Goal: Information Seeking & Learning: Learn about a topic

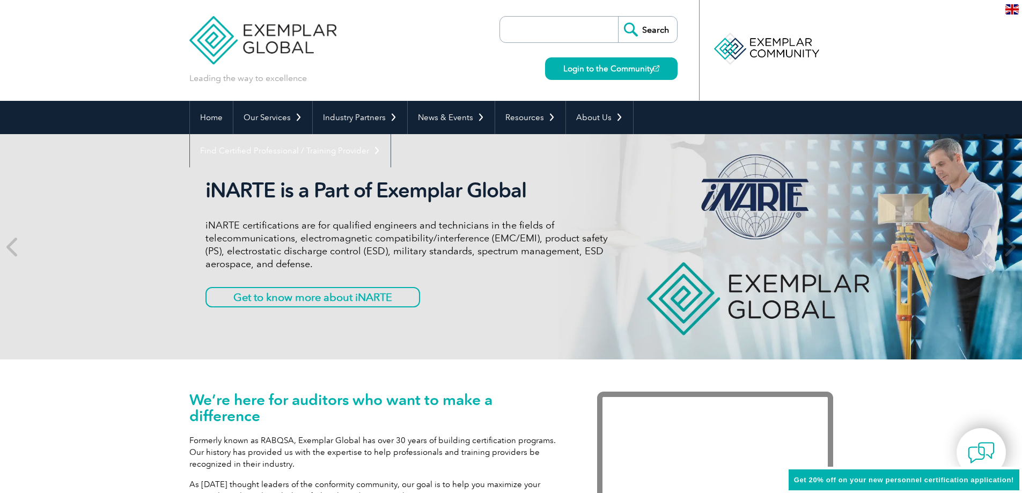
drag, startPoint x: 738, startPoint y: 1, endPoint x: 974, endPoint y: 64, distance: 244.5
click at [974, 64] on header "Leading the way to excellence Search Login to the Community ▼" at bounding box center [511, 50] width 1022 height 101
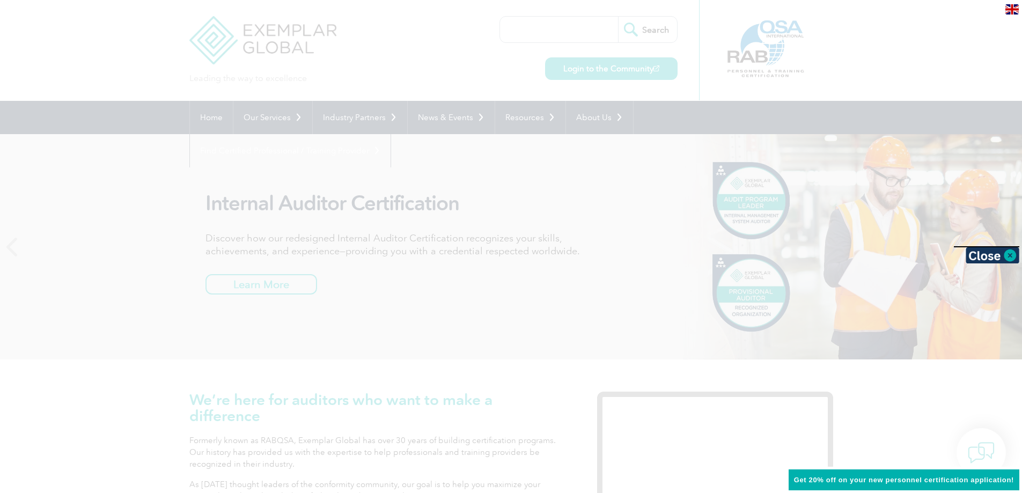
click at [690, 377] on div at bounding box center [511, 246] width 1022 height 493
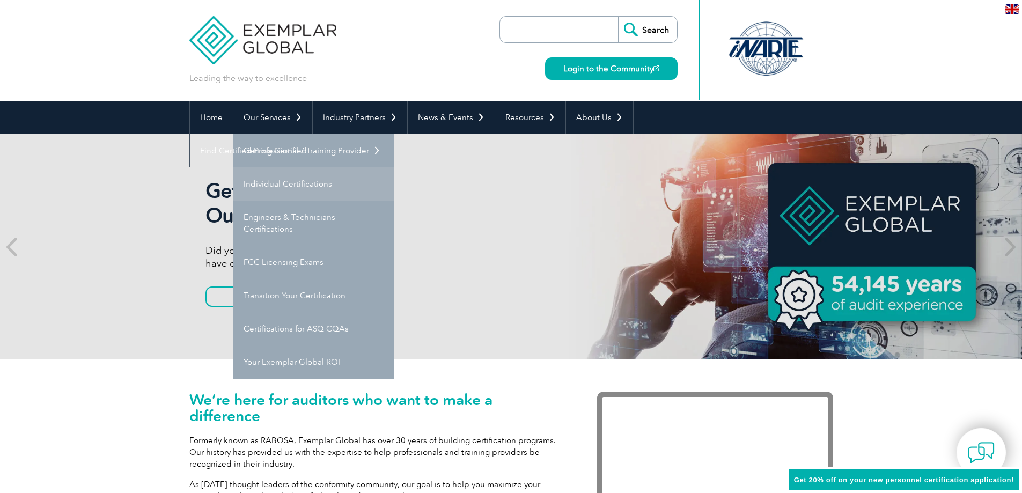
click at [290, 176] on link "Individual Certifications" at bounding box center [313, 183] width 161 height 33
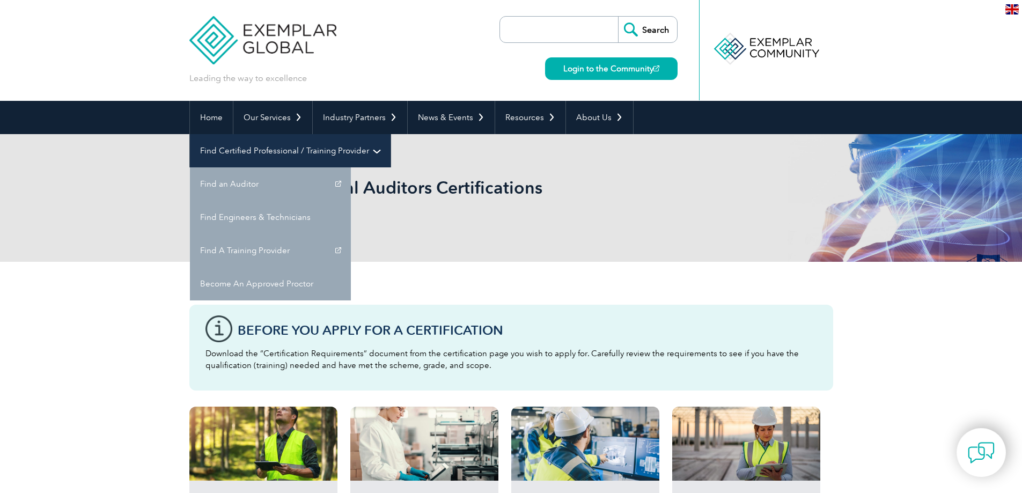
click at [391, 134] on link "Find Certified Professional / Training Provider" at bounding box center [290, 150] width 201 height 33
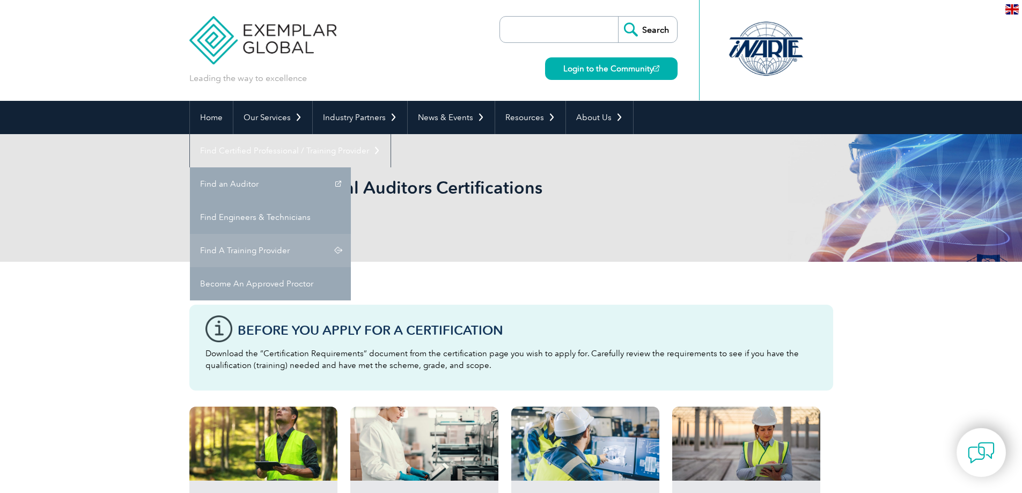
click at [351, 234] on link "Find A Training Provider" at bounding box center [270, 250] width 161 height 33
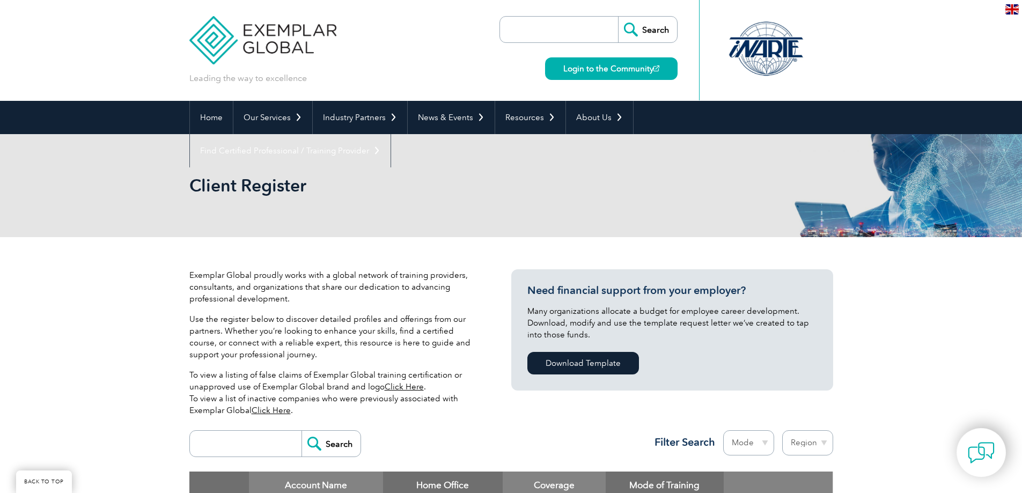
scroll to position [268, 0]
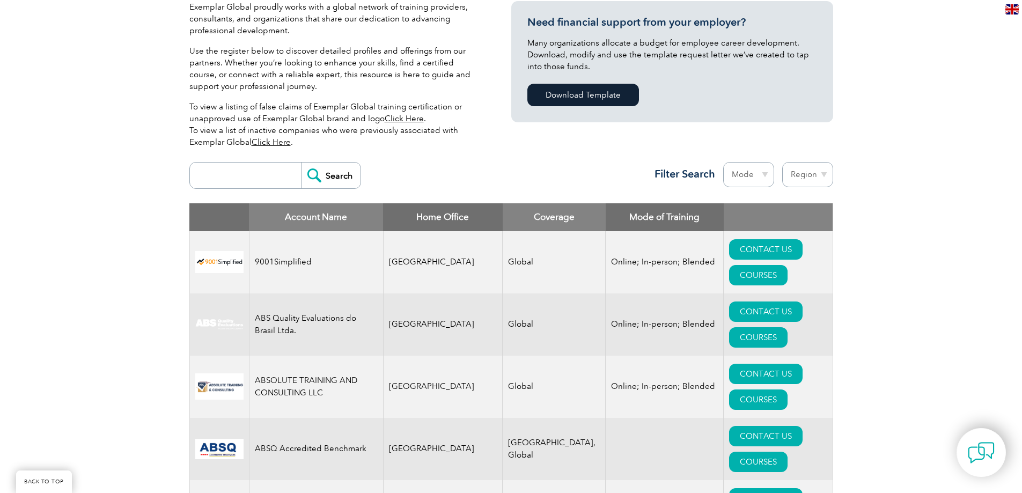
click at [818, 175] on select "Region Australia Bahrain Bangladesh Brazil Canada Colombia Dominican Republic E…" at bounding box center [807, 174] width 51 height 25
select select "Dominican Republic"
click at [782, 162] on select "Region Australia Bahrain Bangladesh Brazil Canada Colombia Dominican Republic E…" at bounding box center [807, 174] width 51 height 25
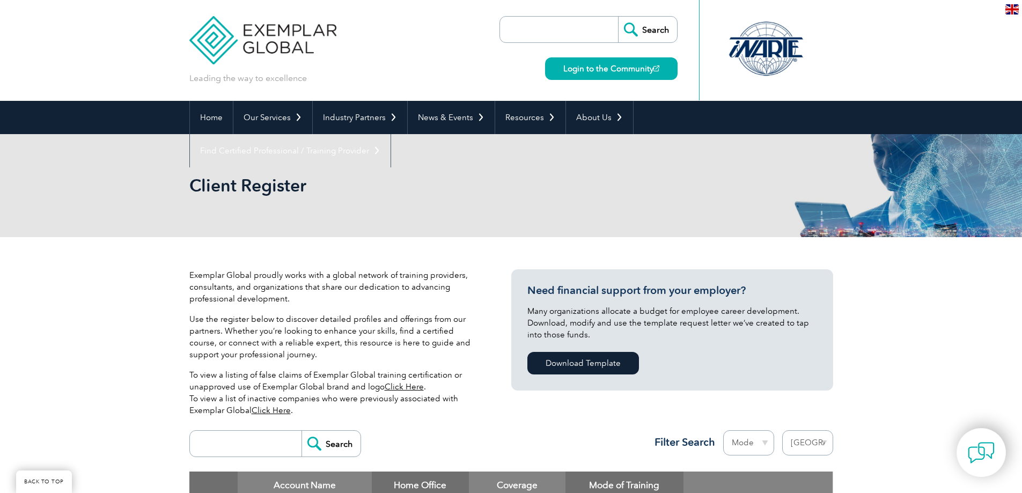
select select "Dominican Republic"
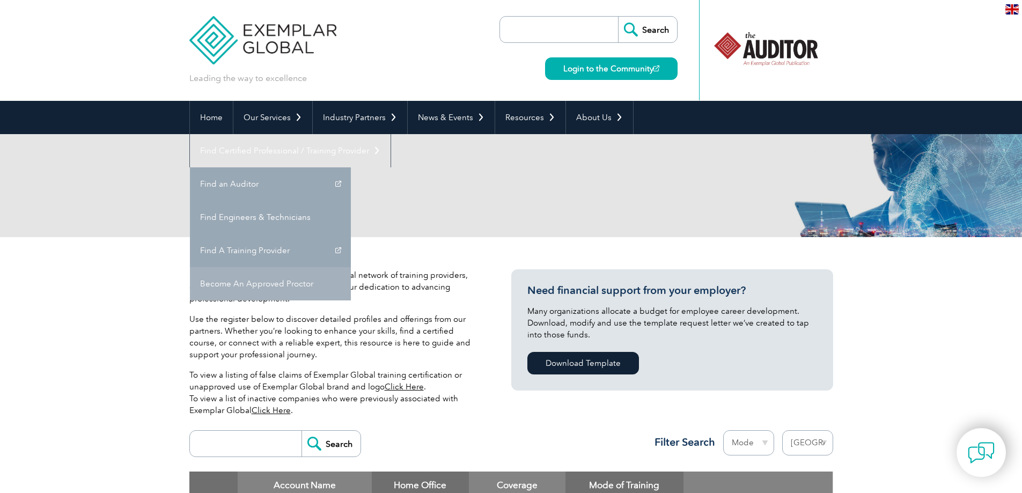
click at [351, 267] on link "Become An Approved Proctor" at bounding box center [270, 283] width 161 height 33
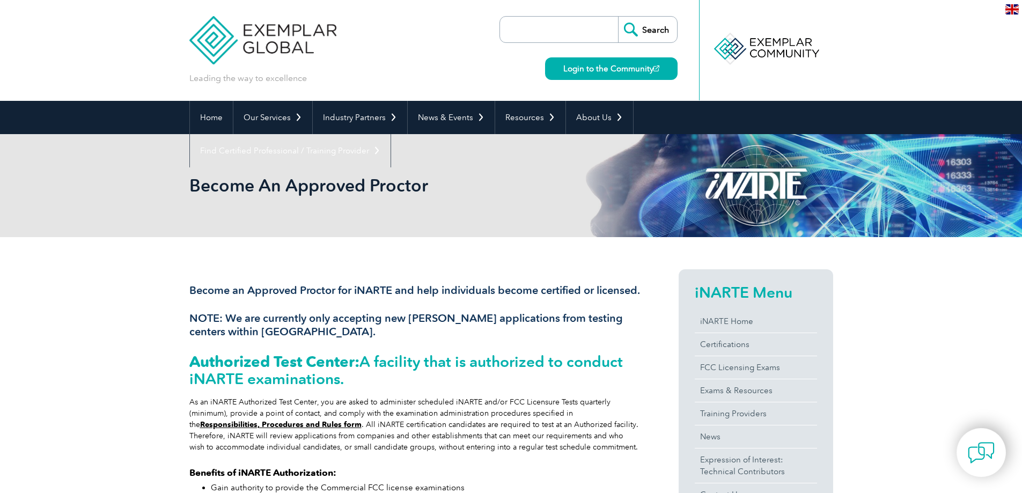
click at [974, 32] on header "Leading the way to excellence Search Login to the Community ▼" at bounding box center [511, 50] width 1022 height 101
drag, startPoint x: 945, startPoint y: 1, endPoint x: 906, endPoint y: 48, distance: 61.4
click at [906, 48] on header "Leading the way to excellence Search Login to the Community ▼" at bounding box center [511, 50] width 1022 height 101
click at [218, 110] on link "Home" at bounding box center [211, 117] width 43 height 33
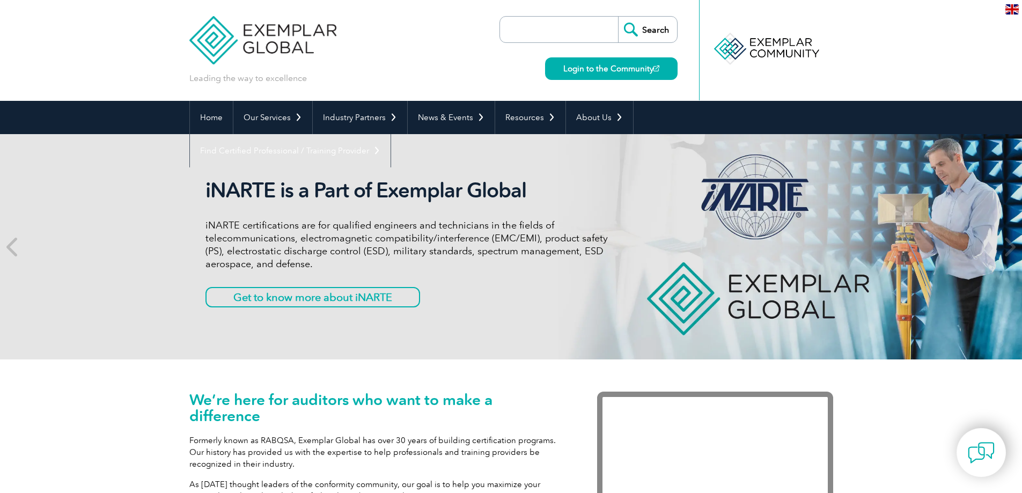
drag, startPoint x: 874, startPoint y: 0, endPoint x: 962, endPoint y: 35, distance: 95.1
click at [962, 35] on header "Leading the way to excellence Search Login to the Community ▼" at bounding box center [511, 50] width 1022 height 101
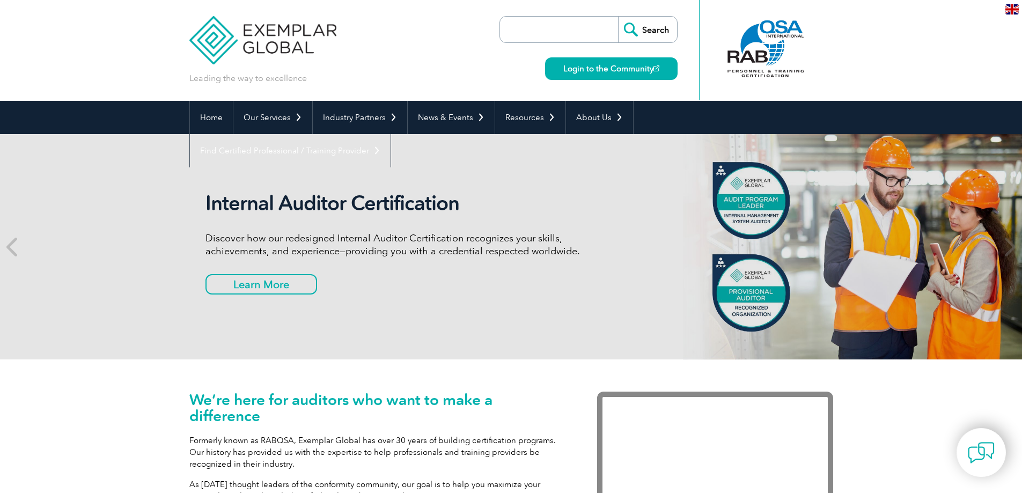
click at [1012, 10] on img at bounding box center [1011, 9] width 13 height 10
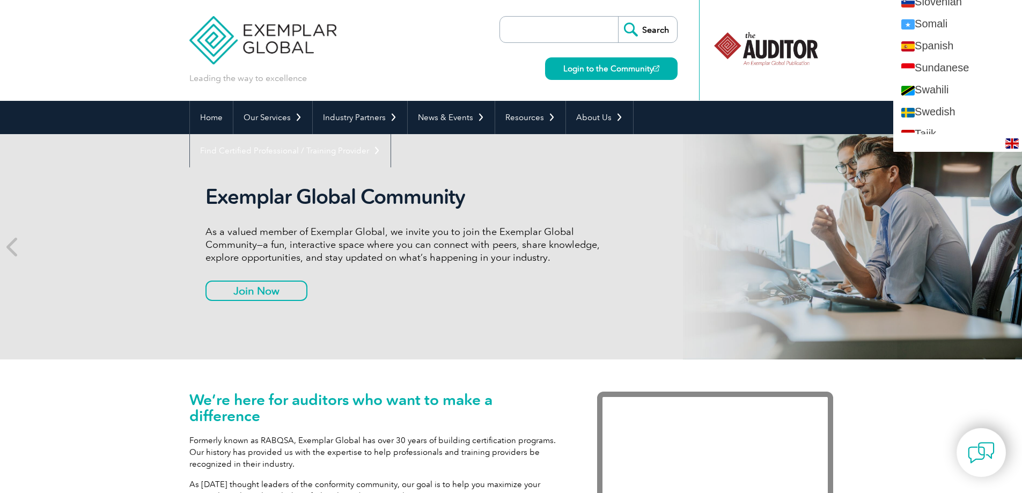
scroll to position [1820, 0]
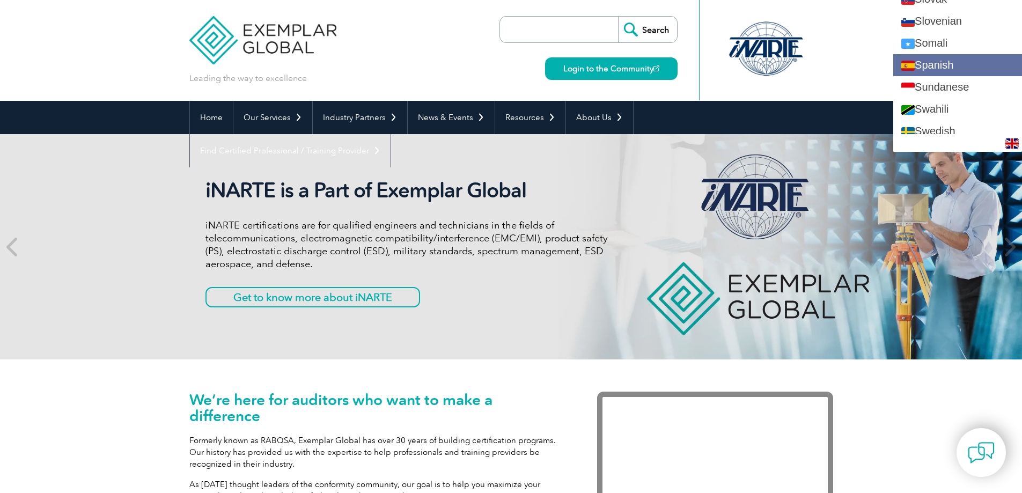
click at [941, 68] on link "Spanish" at bounding box center [957, 65] width 129 height 22
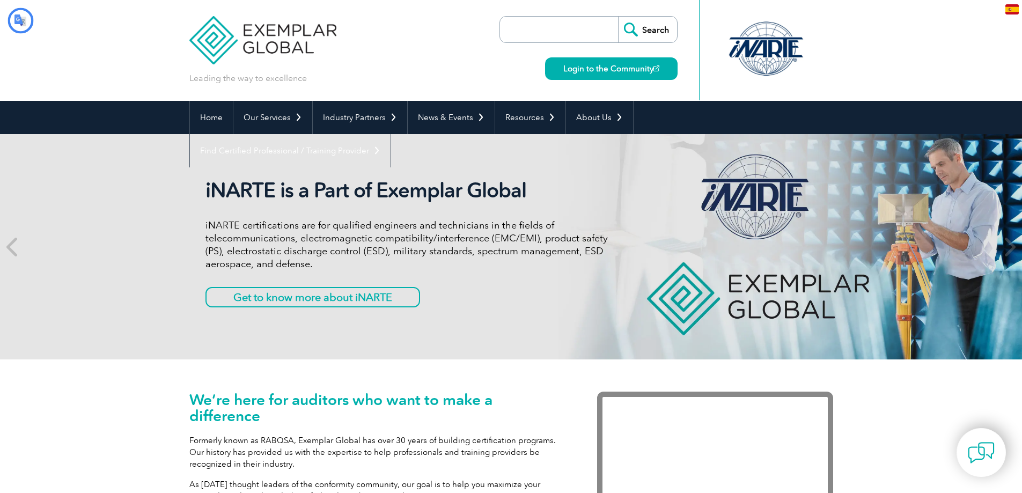
scroll to position [0, 0]
type input "Buscar"
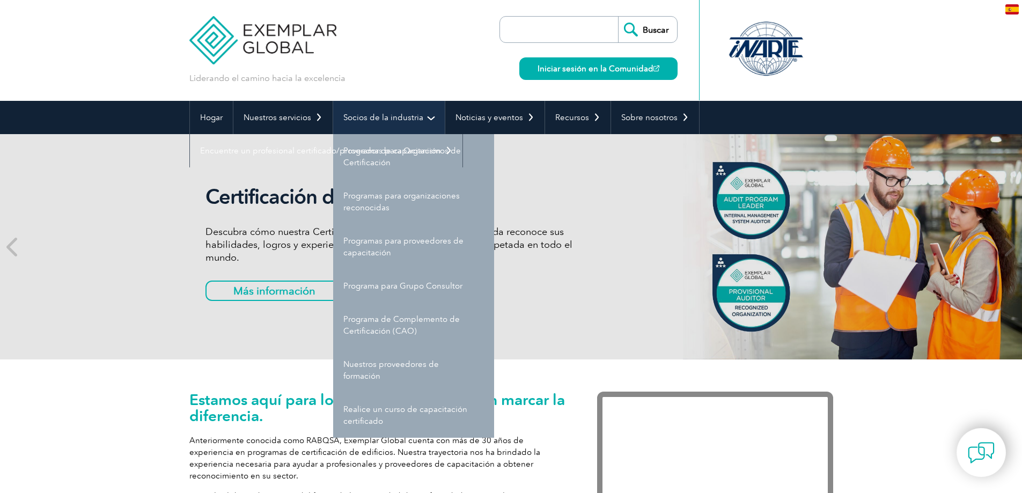
click at [416, 115] on font "Socios de la industria" at bounding box center [383, 118] width 80 height 10
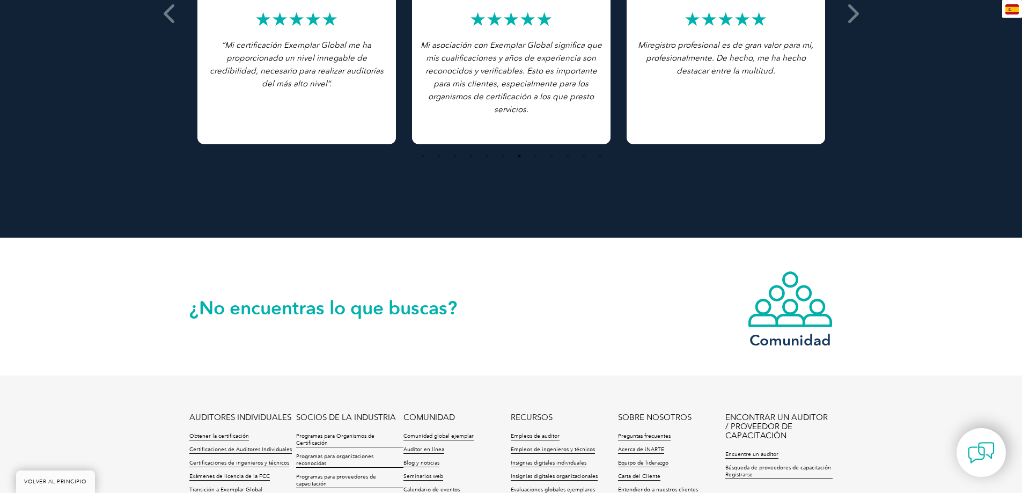
scroll to position [2475, 0]
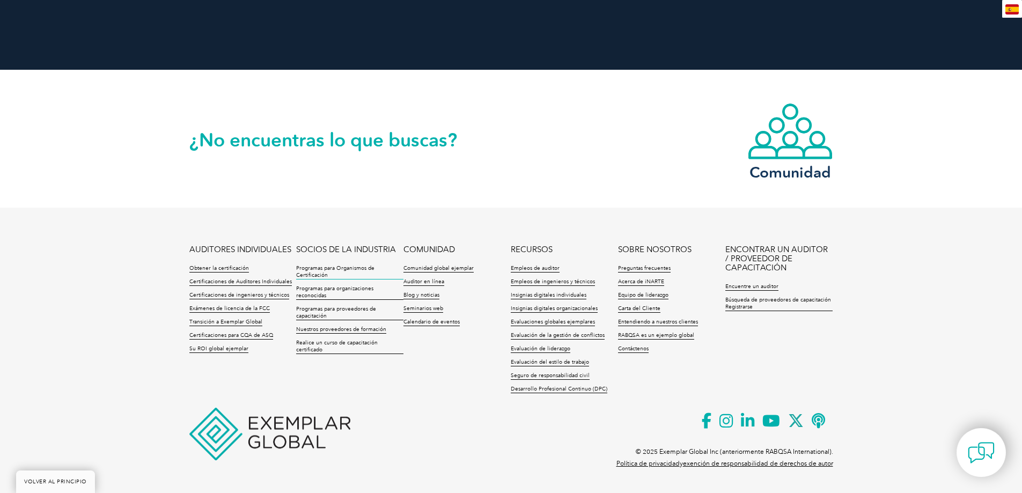
click at [349, 267] on font "Programas para Organismos de Certificación" at bounding box center [335, 271] width 78 height 13
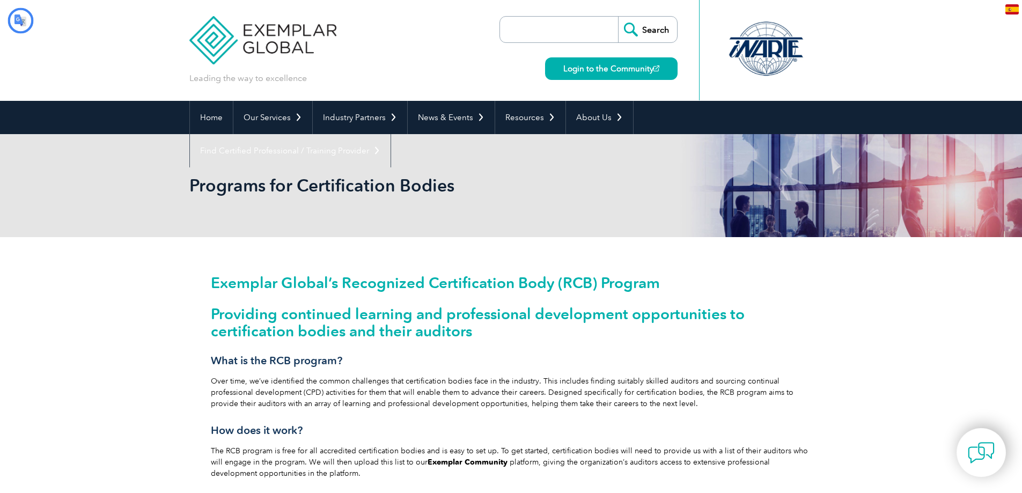
type input "Buscar"
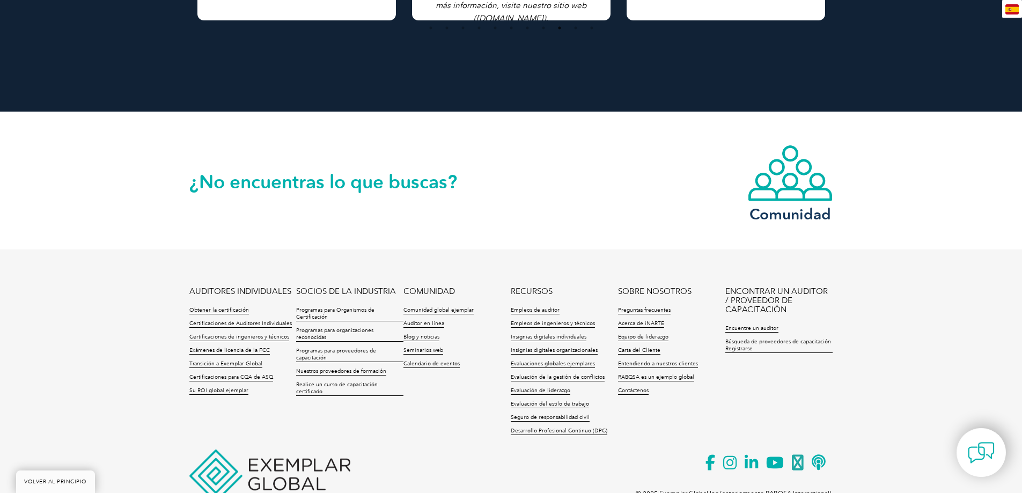
scroll to position [1840, 0]
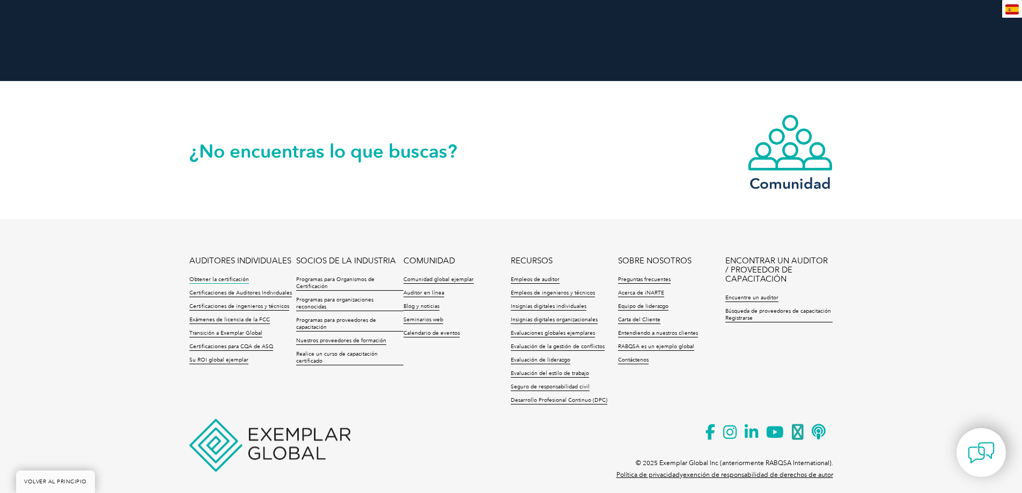
click at [223, 276] on font "Obtener la certificación" at bounding box center [219, 279] width 60 height 6
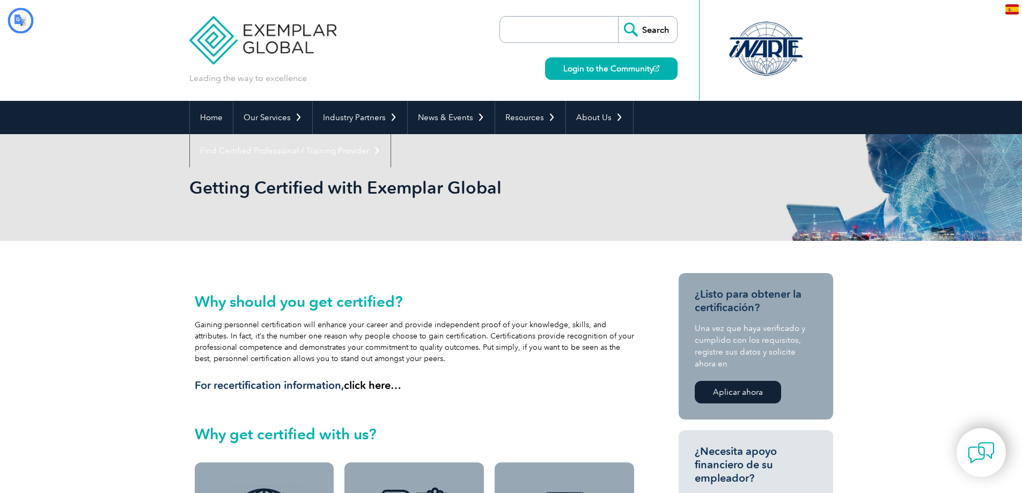
type input "Buscar"
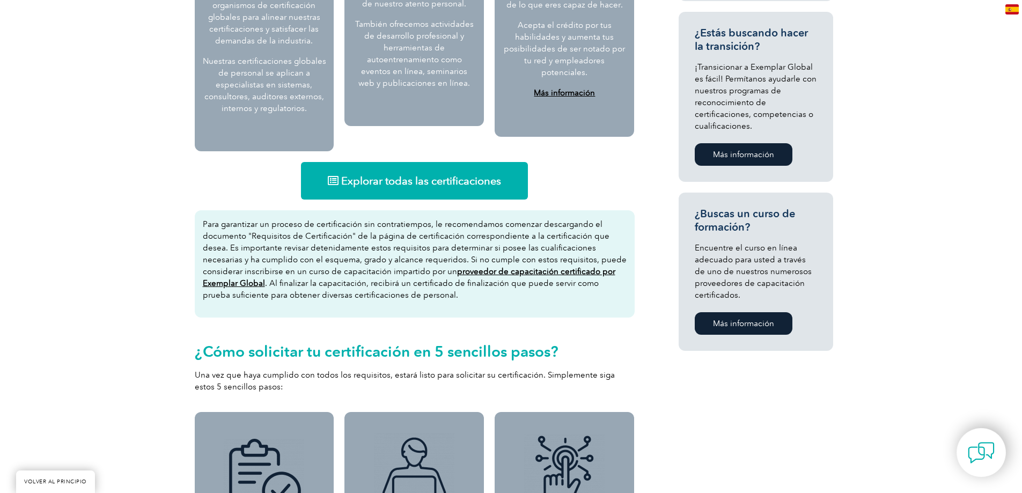
scroll to position [644, 0]
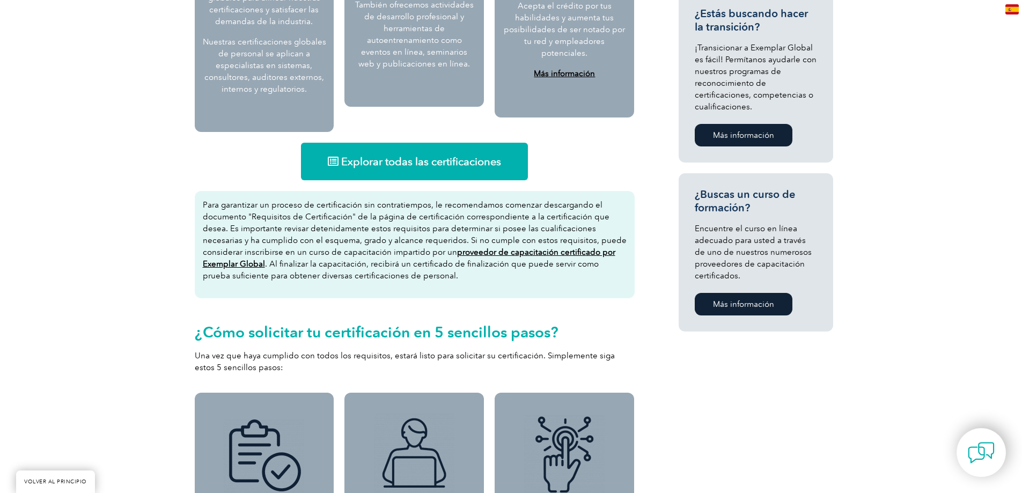
click at [422, 158] on font "Explorar todas las certificaciones" at bounding box center [421, 161] width 160 height 13
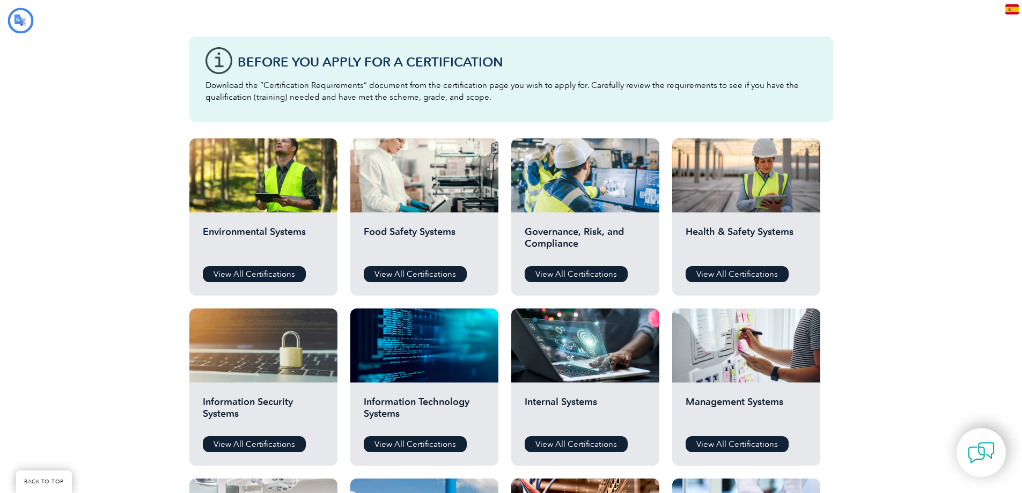
type input "Buscar"
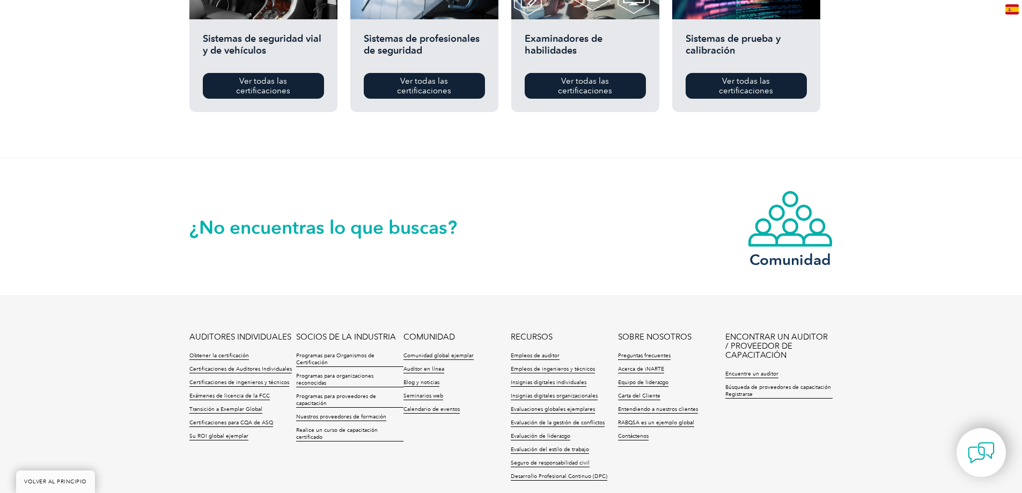
scroll to position [1019, 0]
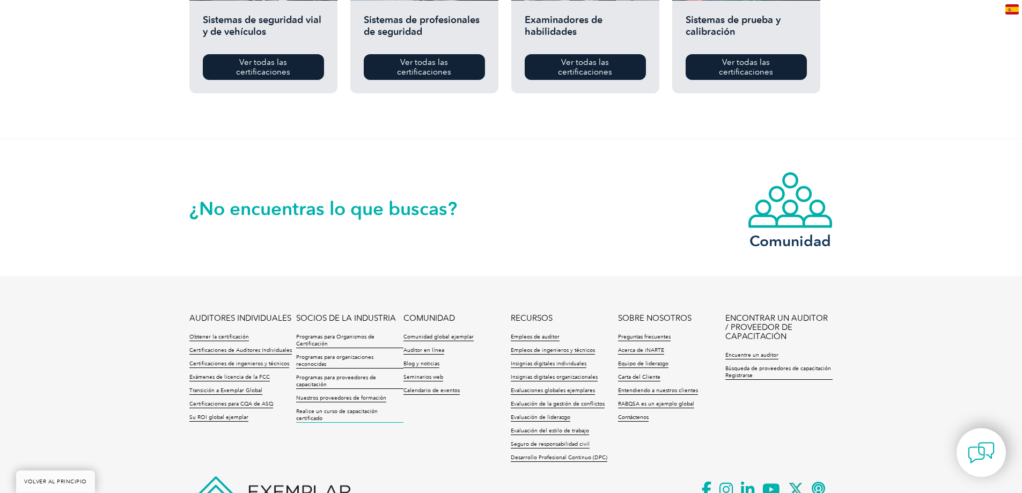
click at [363, 410] on font "Realice un curso de capacitación certificado" at bounding box center [337, 414] width 82 height 13
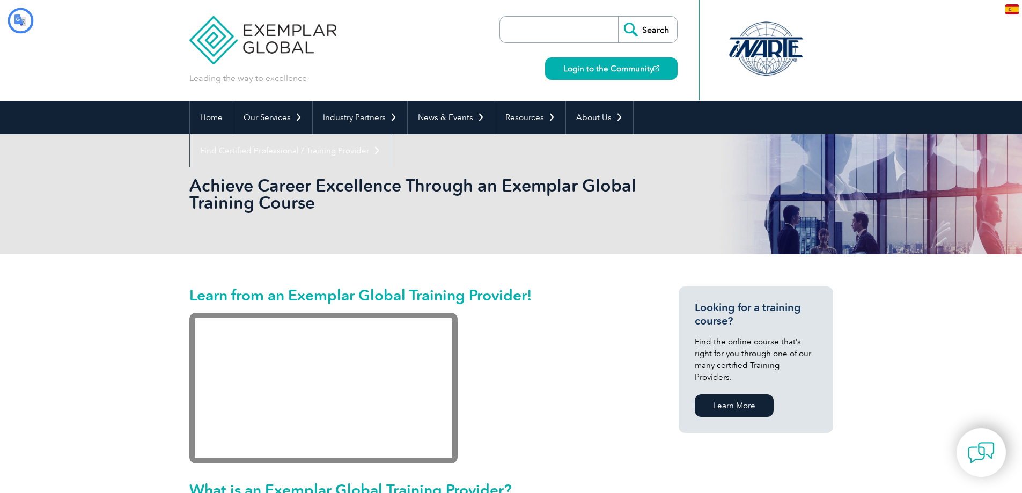
type input "Buscar"
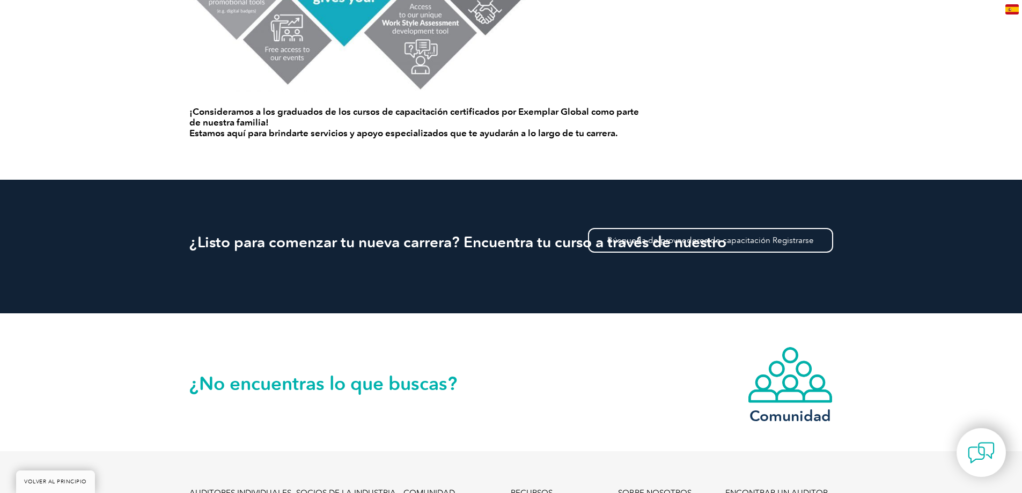
scroll to position [1073, 0]
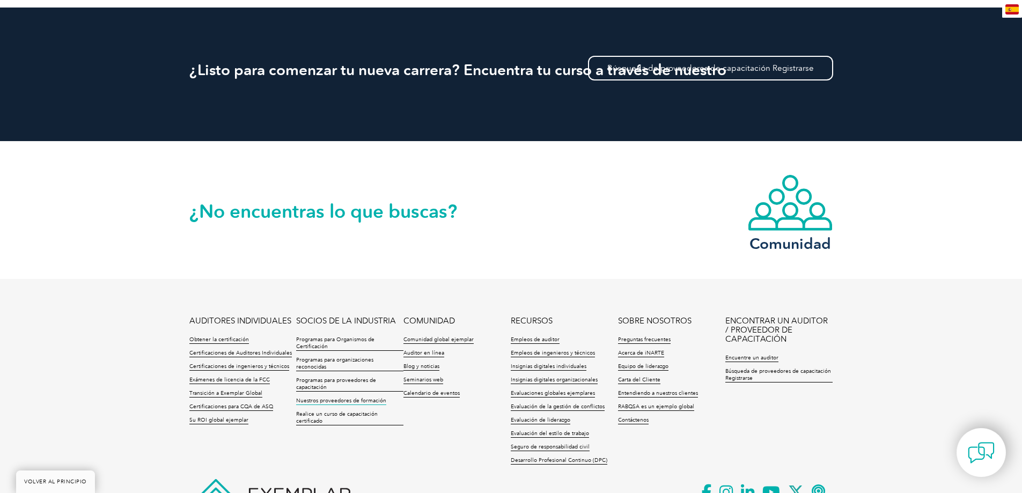
click at [365, 399] on font "Nuestros proveedores de formación" at bounding box center [341, 401] width 90 height 6
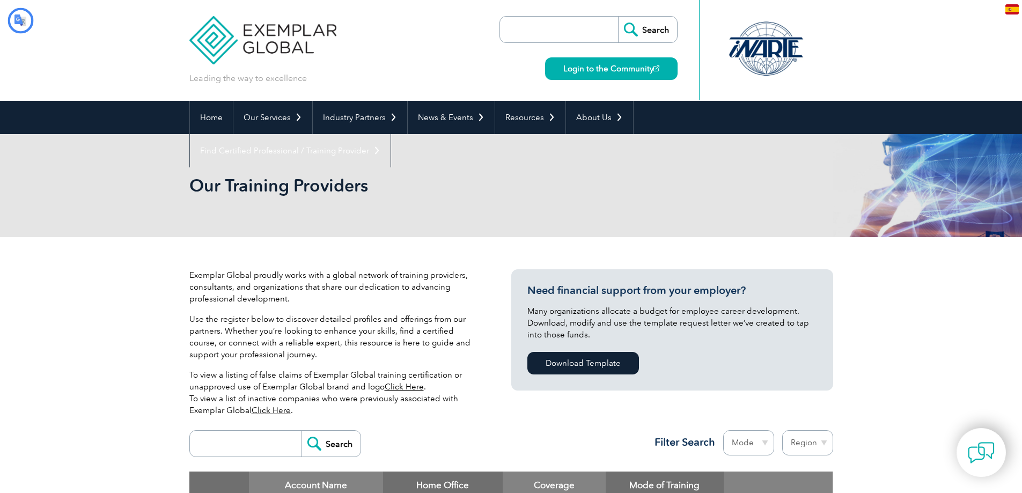
type input "Buscar"
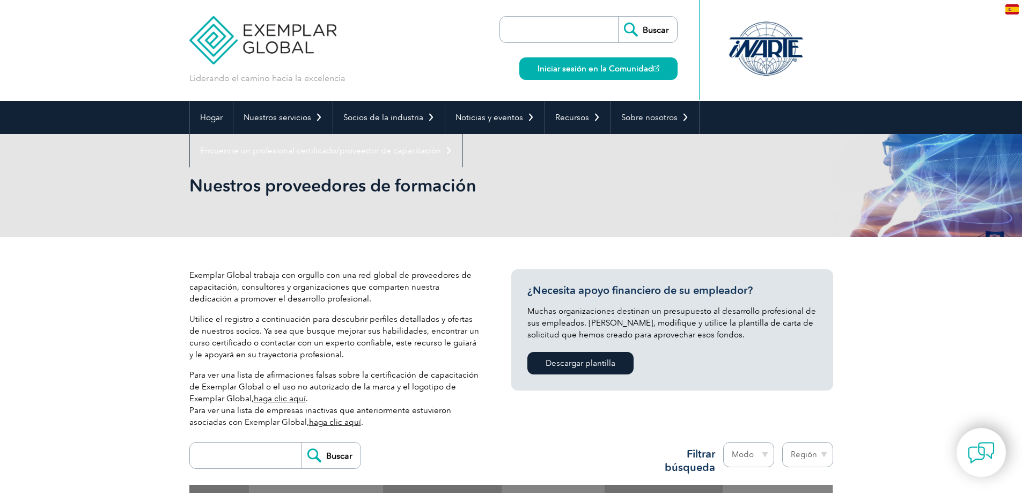
click at [288, 33] on img at bounding box center [263, 32] width 148 height 64
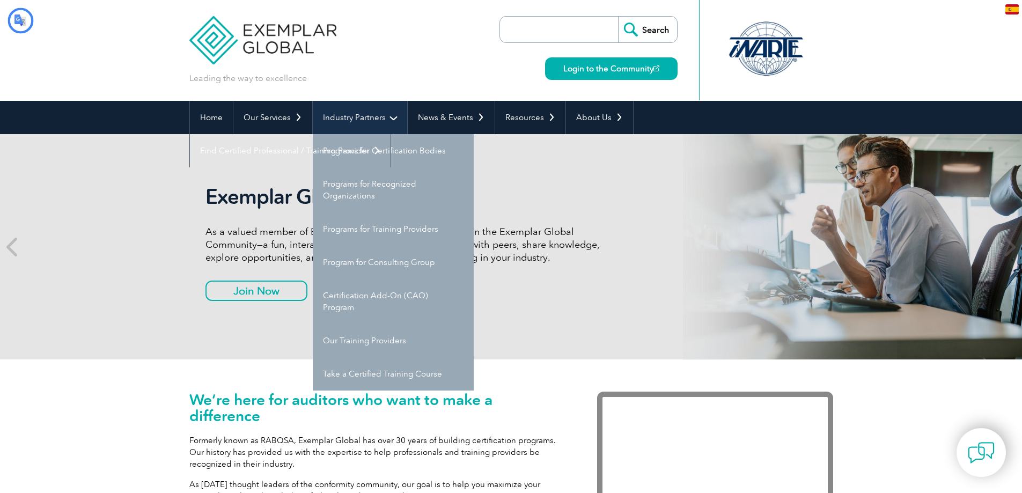
type input "Buscar"
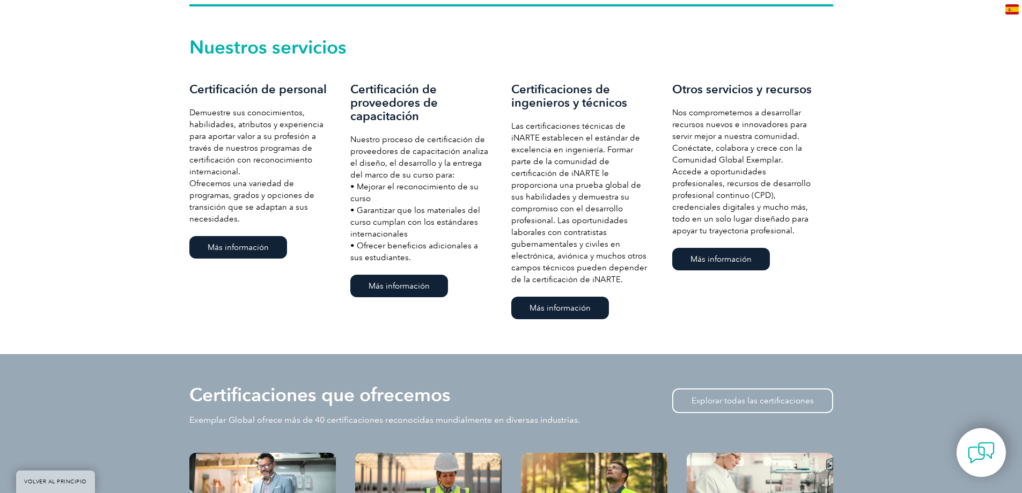
scroll to position [751, 0]
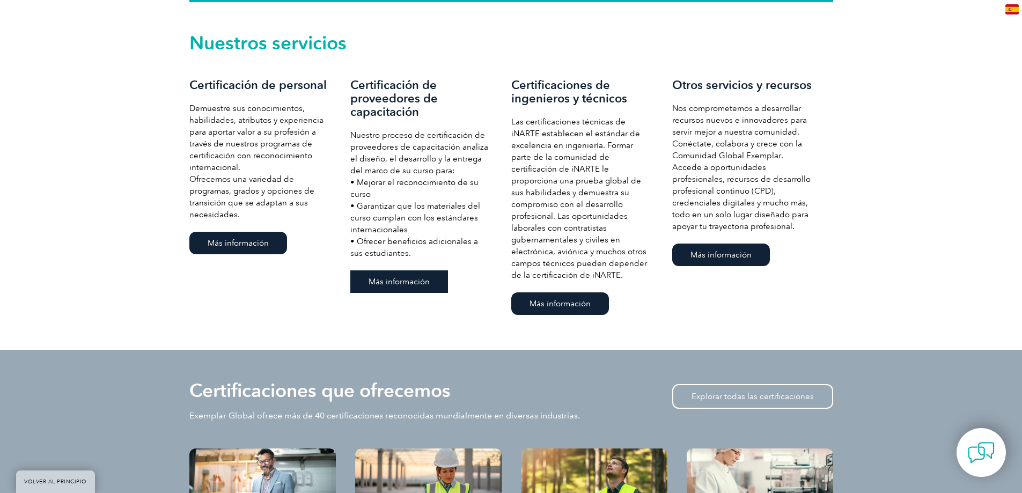
click at [406, 281] on font "Más información" at bounding box center [399, 282] width 61 height 10
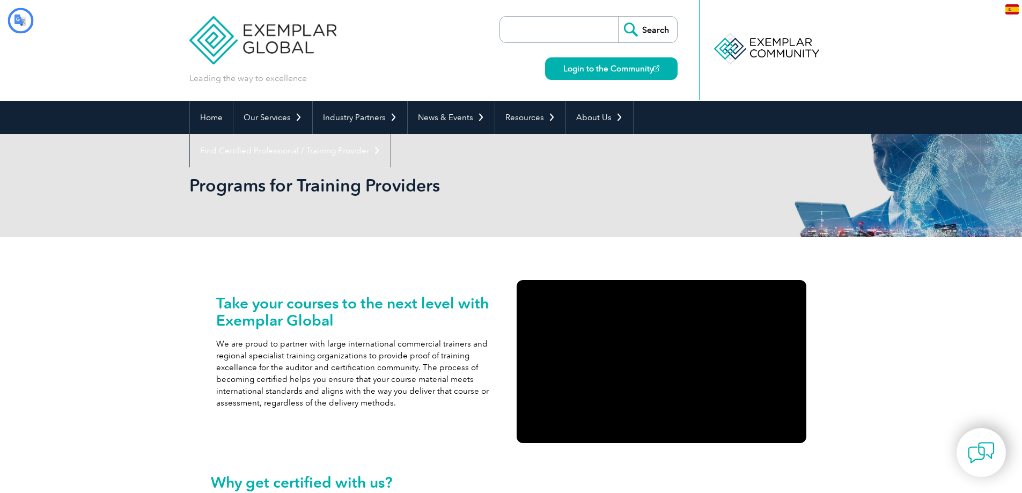
type input "Buscar"
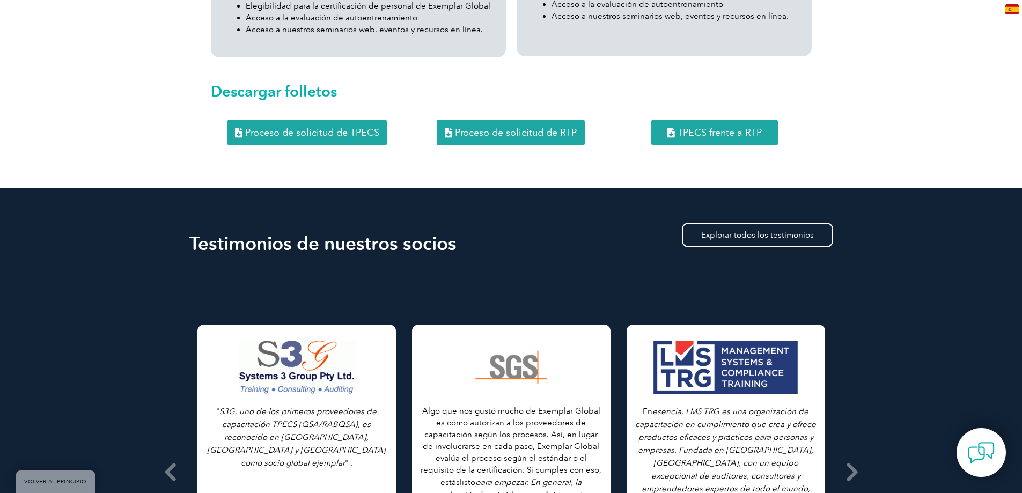
scroll to position [1448, 0]
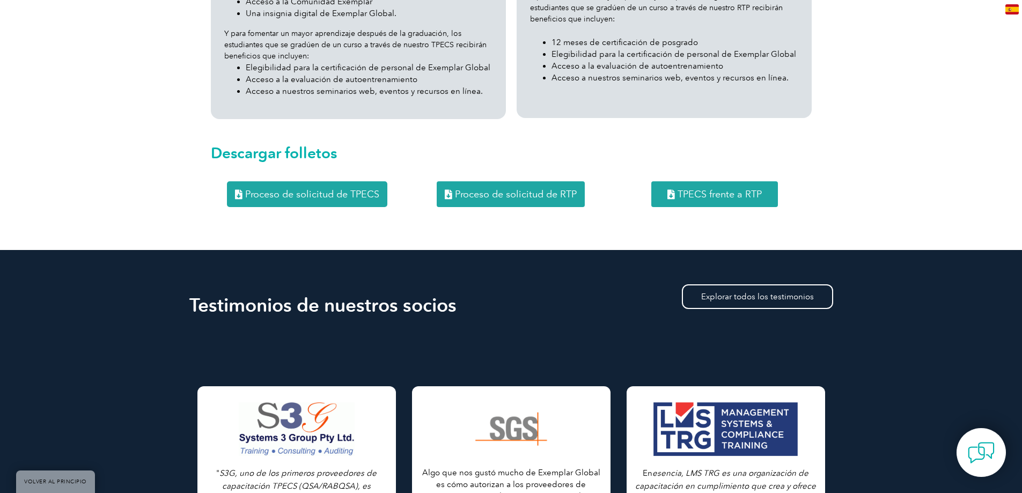
click at [312, 200] on font "Proceso de solicitud de TPECS" at bounding box center [312, 194] width 134 height 12
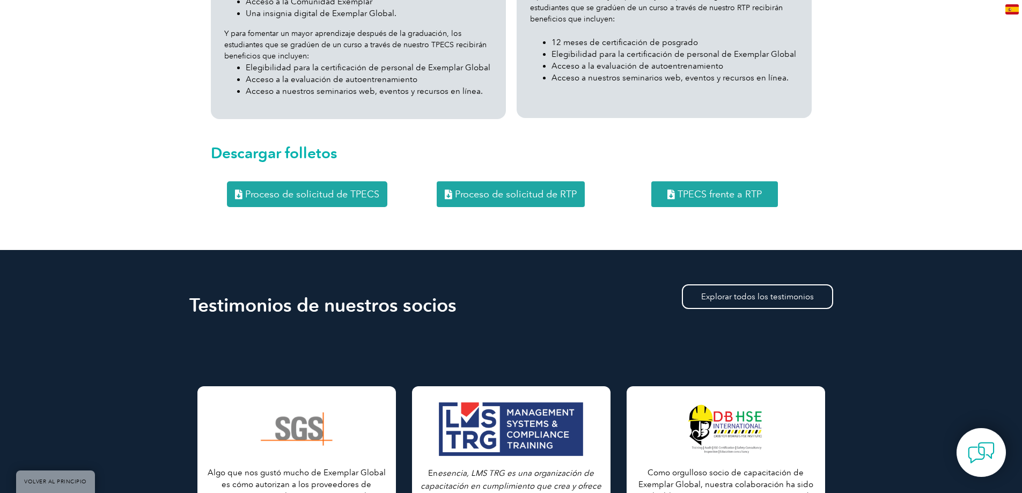
click at [518, 194] on font "Proceso de solicitud de RTP" at bounding box center [516, 194] width 122 height 12
click at [724, 188] on link "TPECS frente a RTP" at bounding box center [714, 194] width 127 height 26
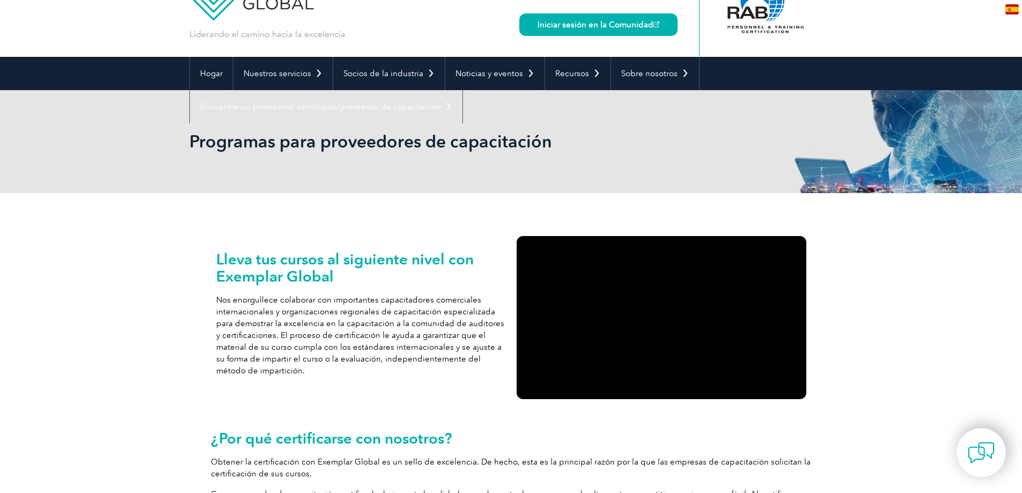
scroll to position [0, 0]
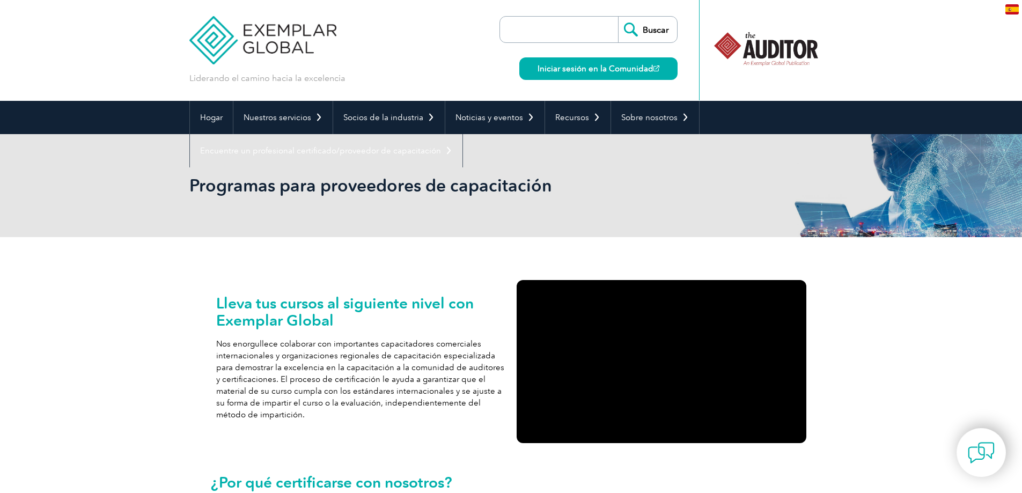
click at [232, 39] on img at bounding box center [263, 32] width 148 height 64
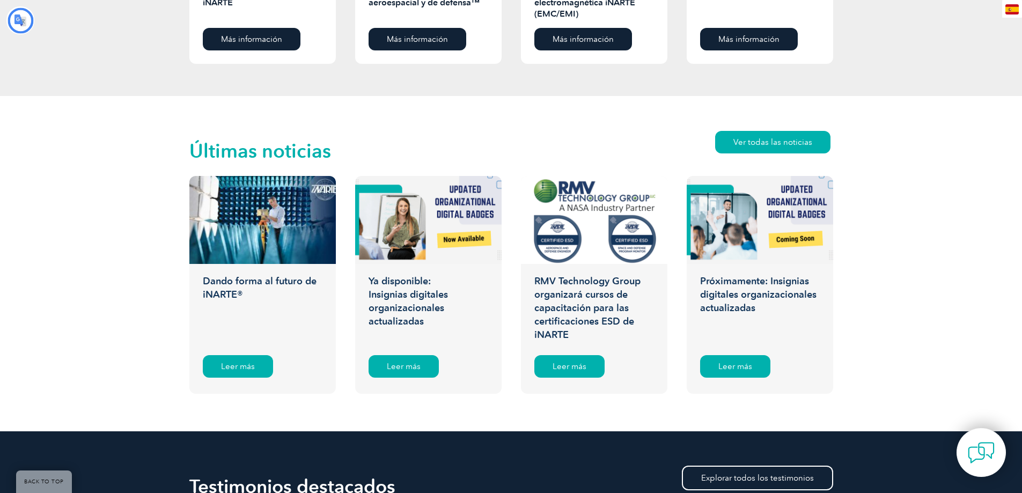
type input "Buscar"
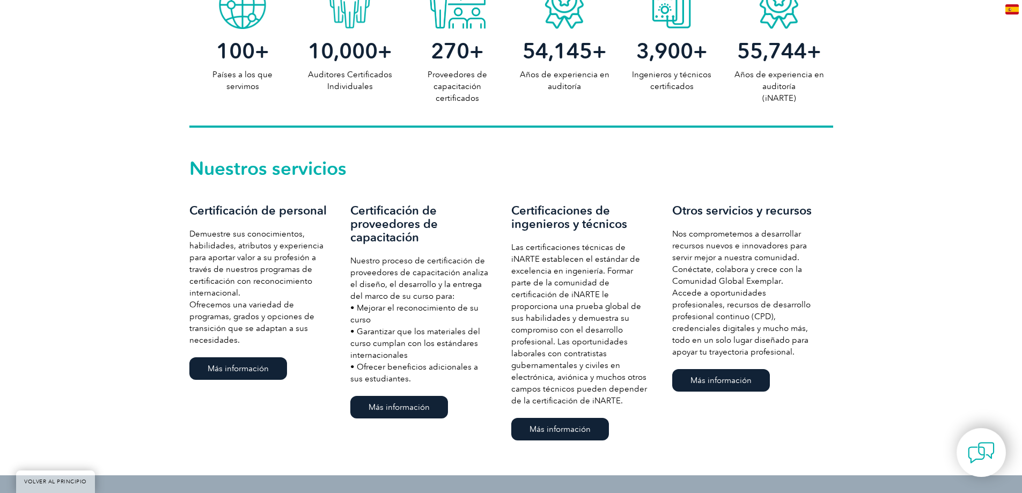
scroll to position [623, 0]
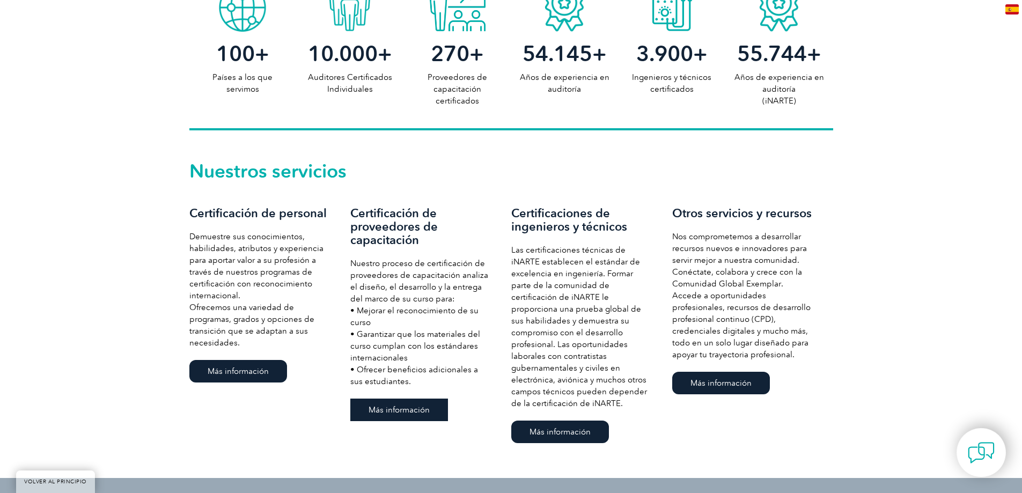
click at [415, 408] on font "Más información" at bounding box center [399, 410] width 61 height 10
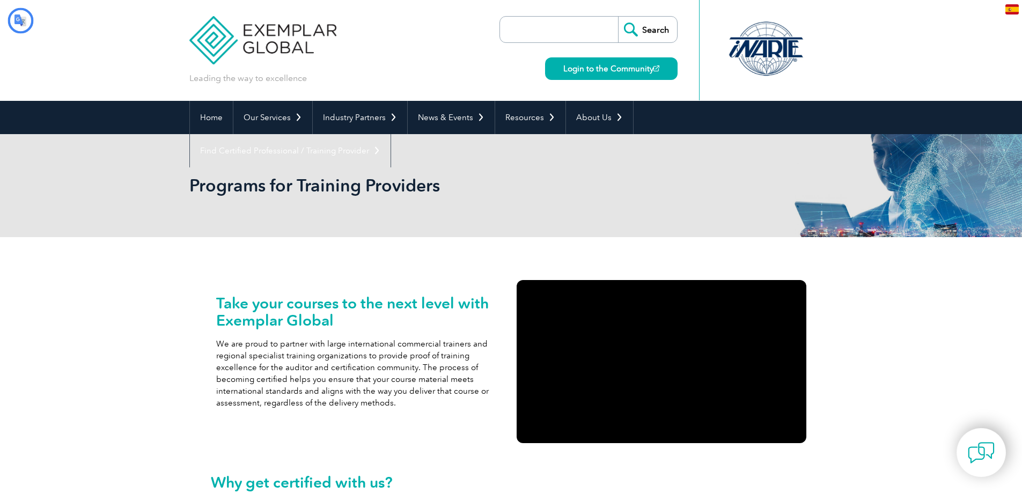
type input "Buscar"
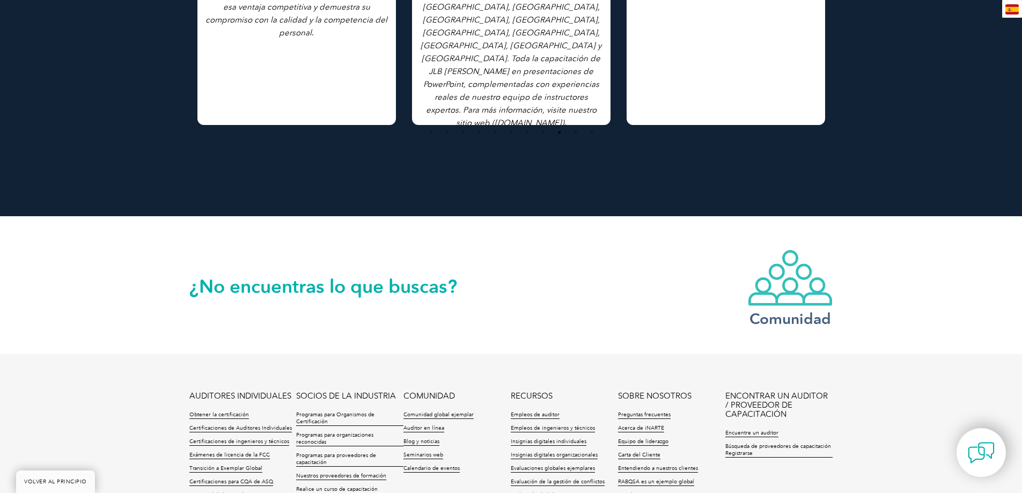
scroll to position [2151, 0]
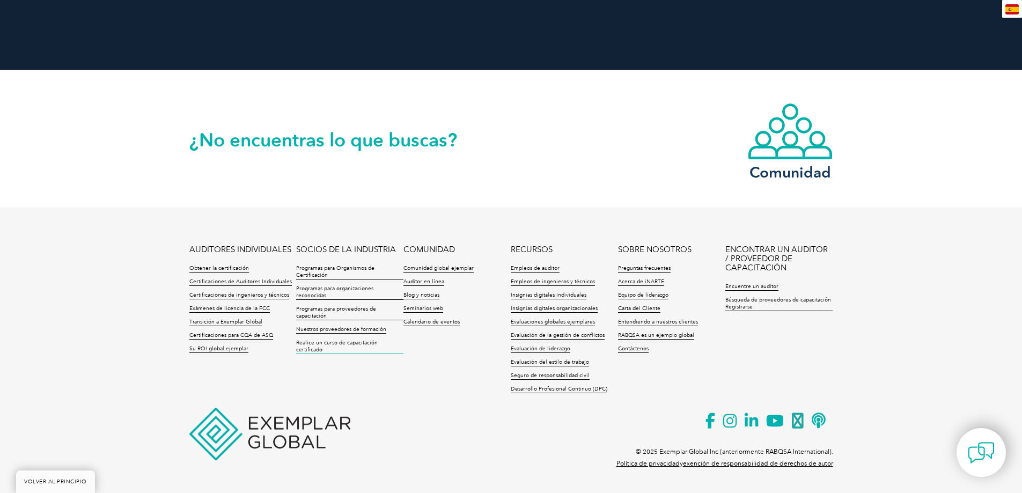
click at [363, 343] on font "Realice un curso de capacitación certificado" at bounding box center [337, 346] width 82 height 13
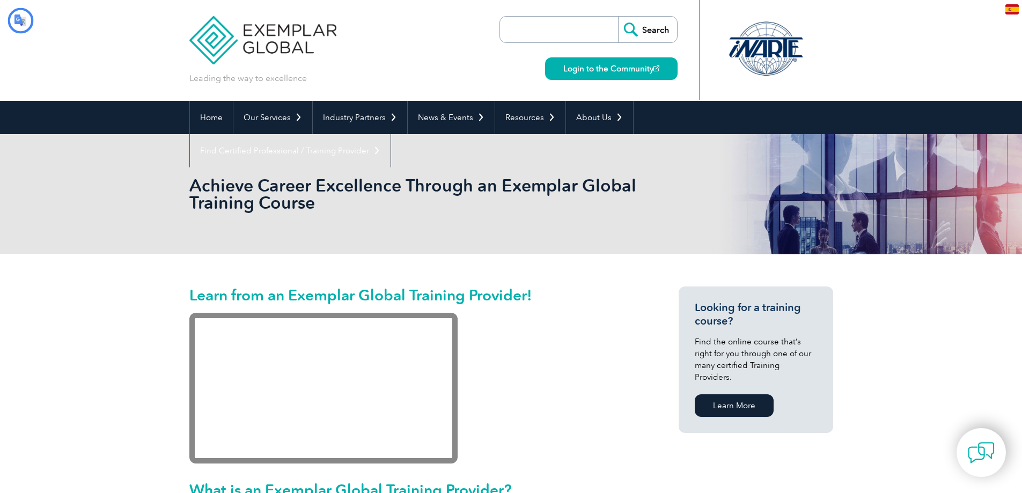
type input "Buscar"
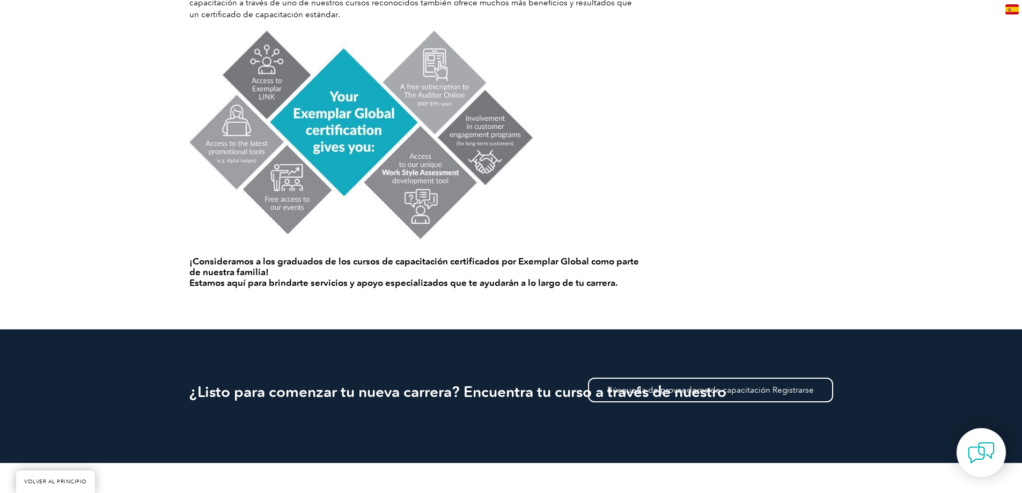
scroll to position [1019, 0]
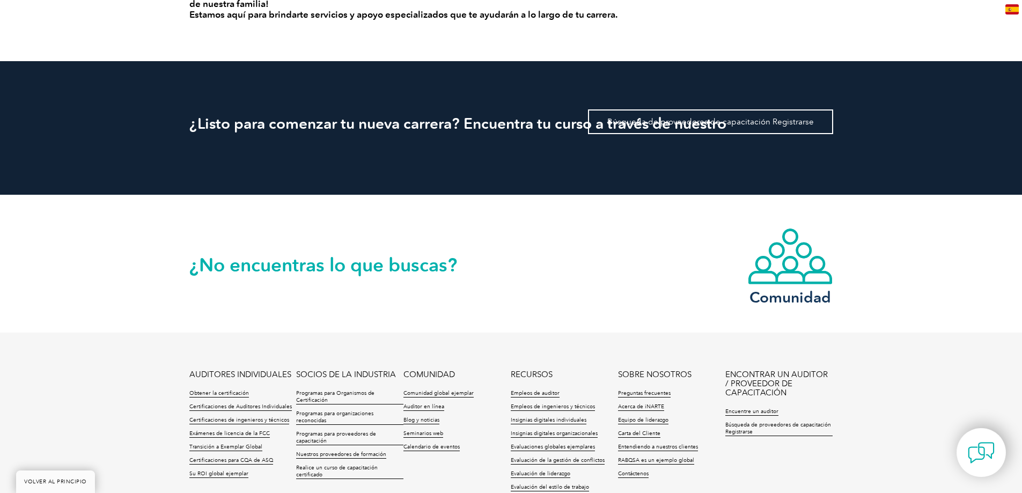
click at [734, 118] on font "Búsqueda de proveedores de capacitación Registrarse" at bounding box center [710, 122] width 207 height 10
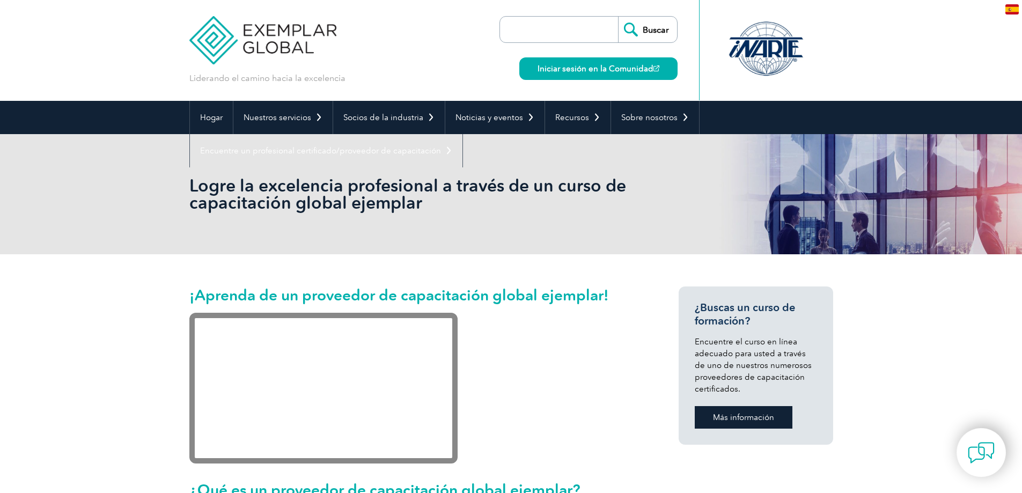
click at [741, 423] on link "Más información" at bounding box center [744, 417] width 98 height 23
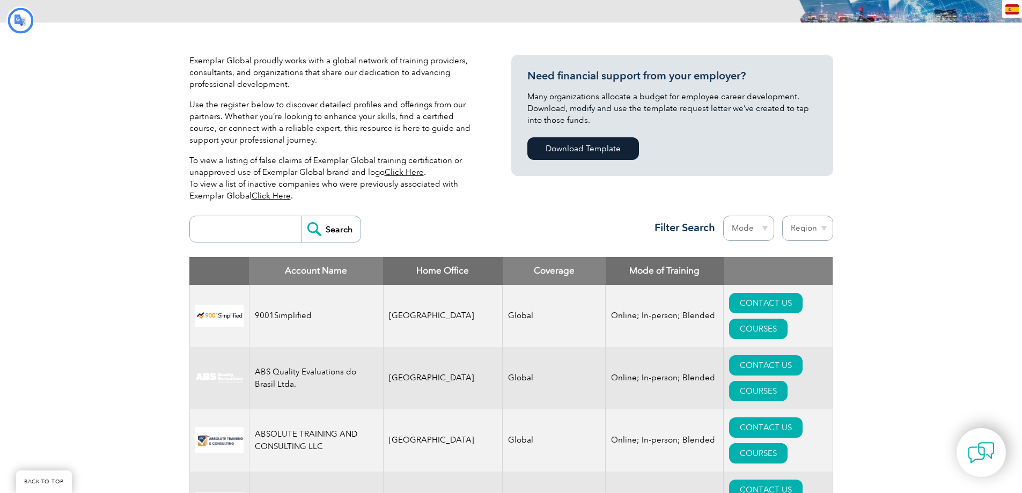
type input "Buscar"
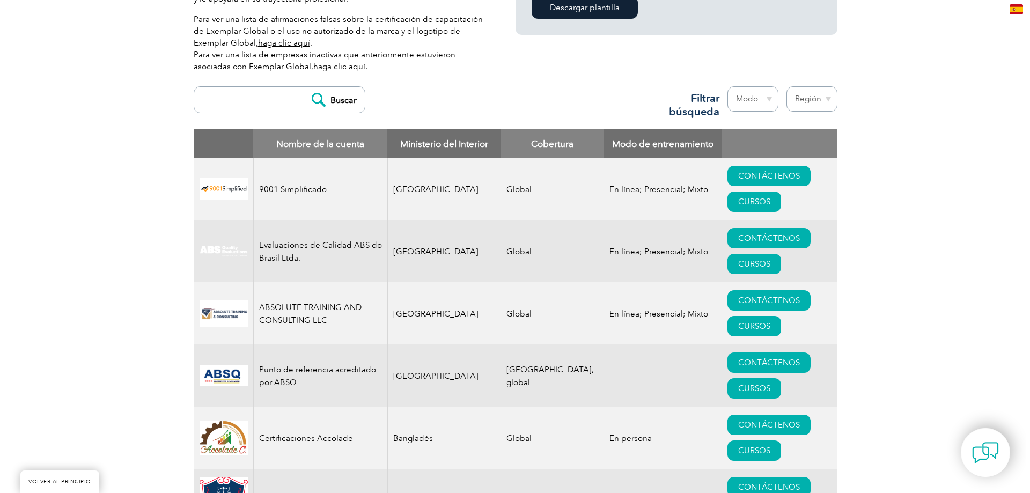
scroll to position [322, 0]
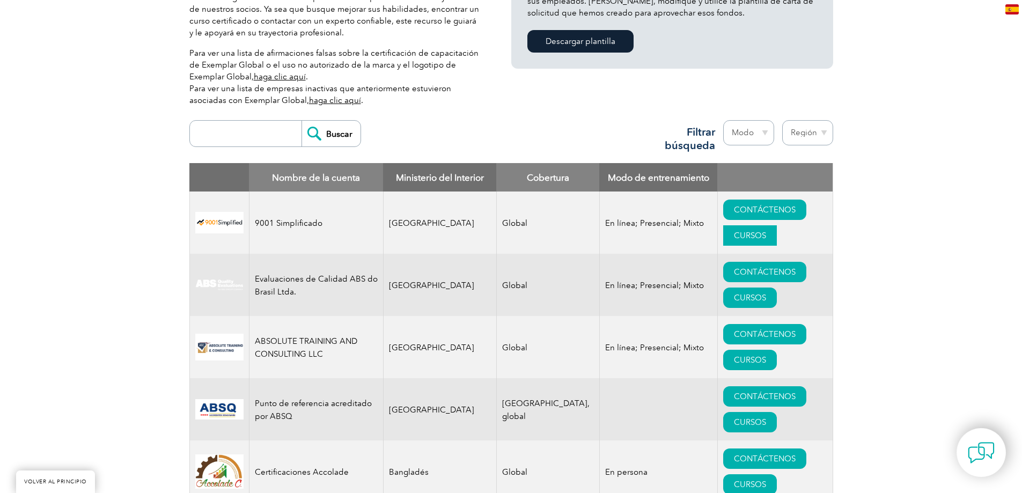
click at [734, 240] on font "CURSOS" at bounding box center [750, 236] width 32 height 10
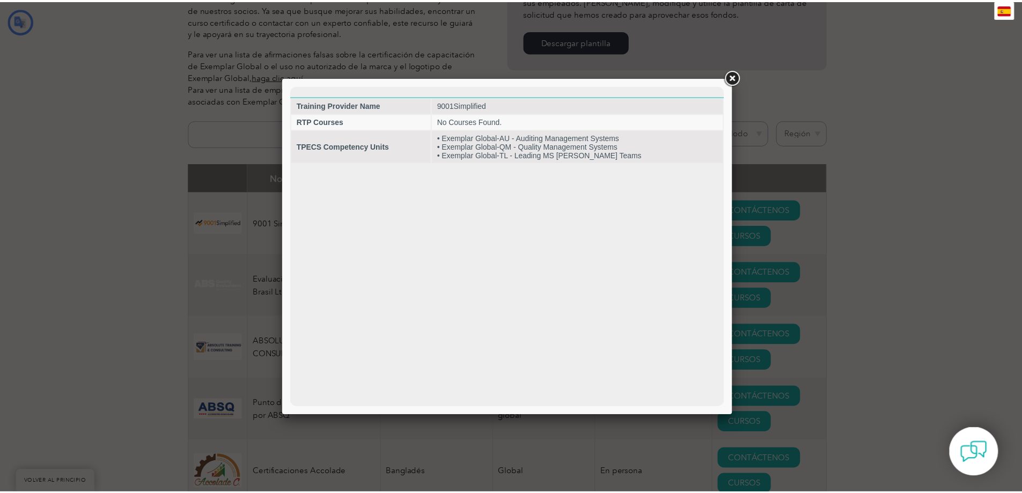
scroll to position [0, 0]
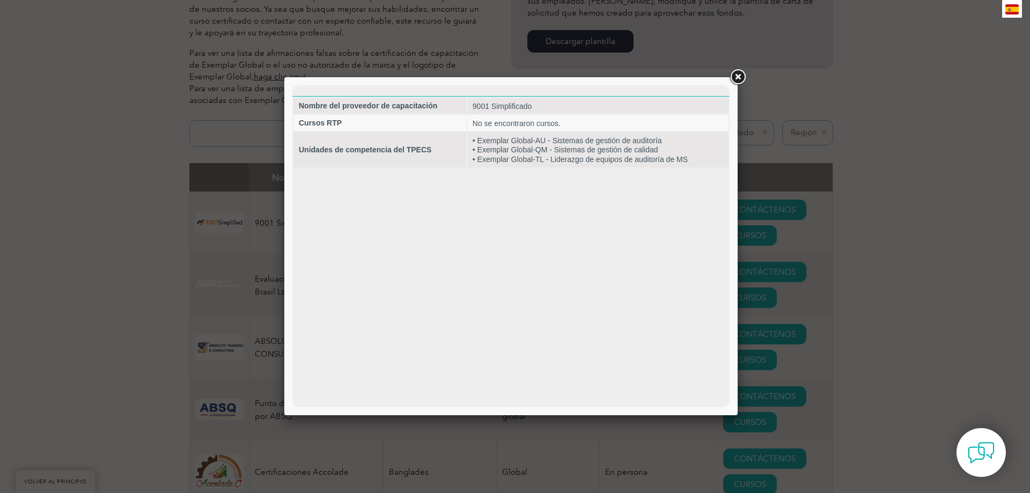
click at [743, 77] on link at bounding box center [737, 77] width 19 height 19
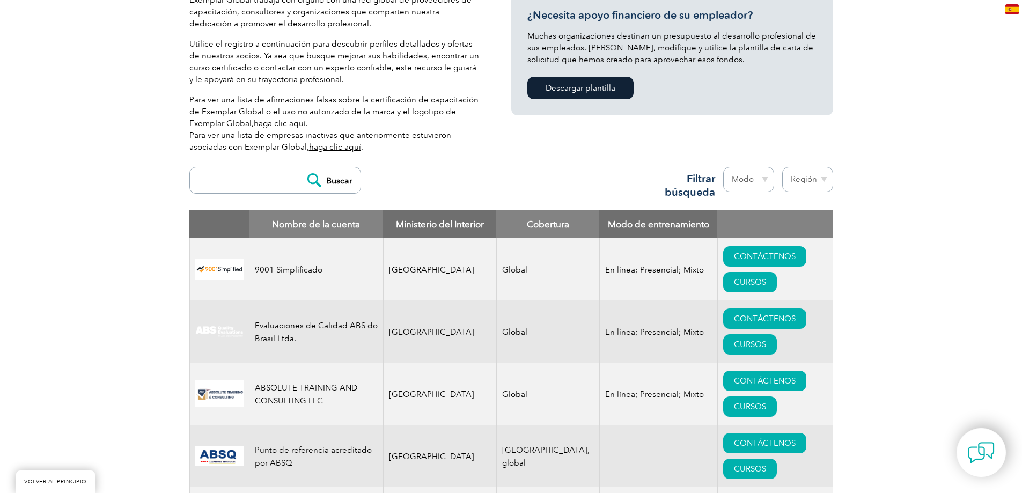
scroll to position [268, 0]
